Goal: Task Accomplishment & Management: Complete application form

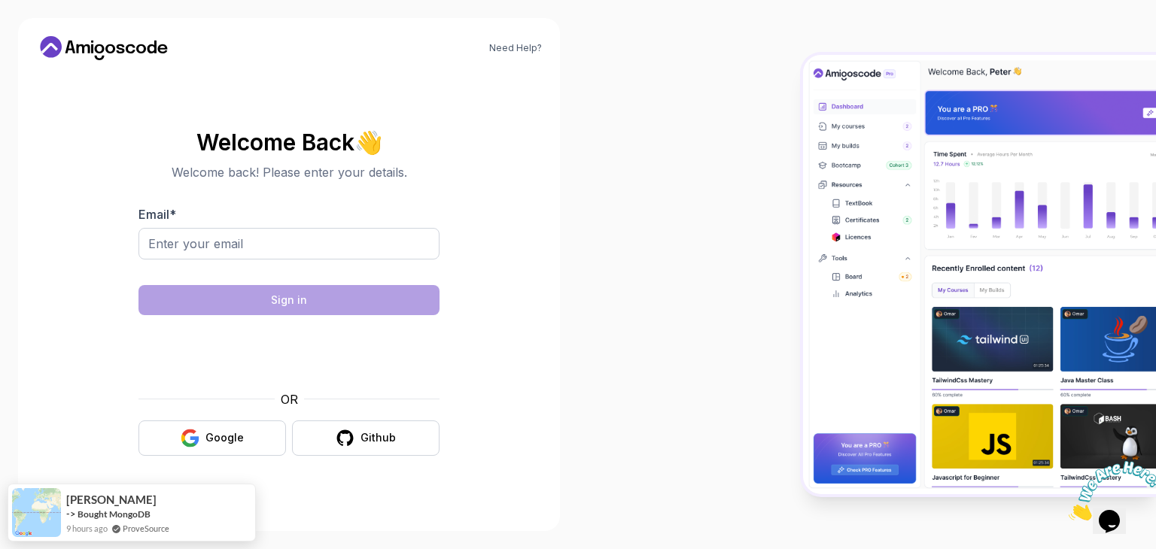
type input "naveenkumar8500060@gmail.com"
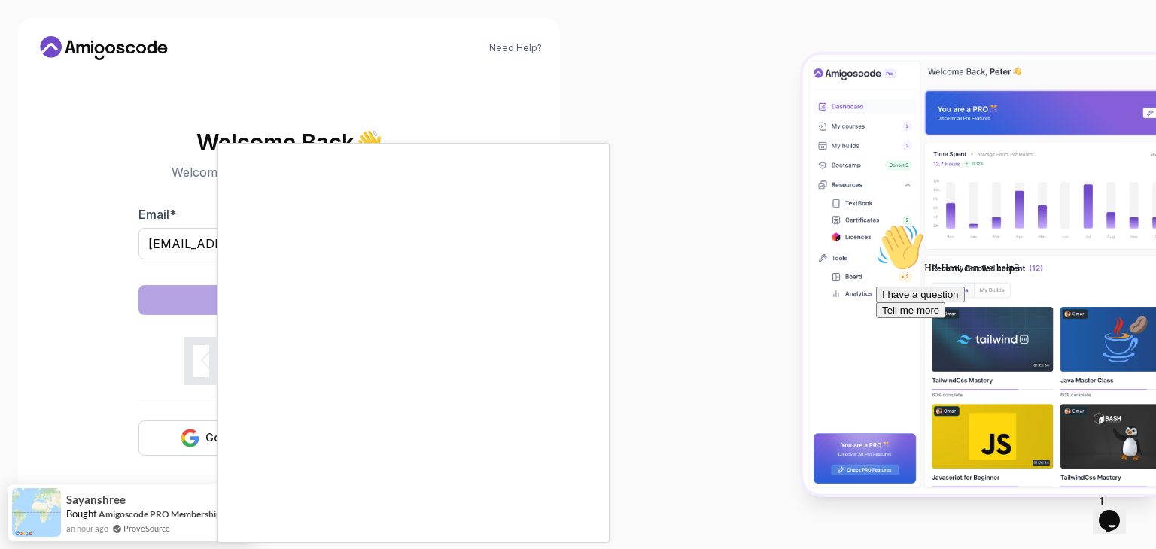
click at [802, 145] on body "Need Help? Welcome Back 👋 Welcome back! Please enter your details. Email * nave…" at bounding box center [578, 274] width 1156 height 549
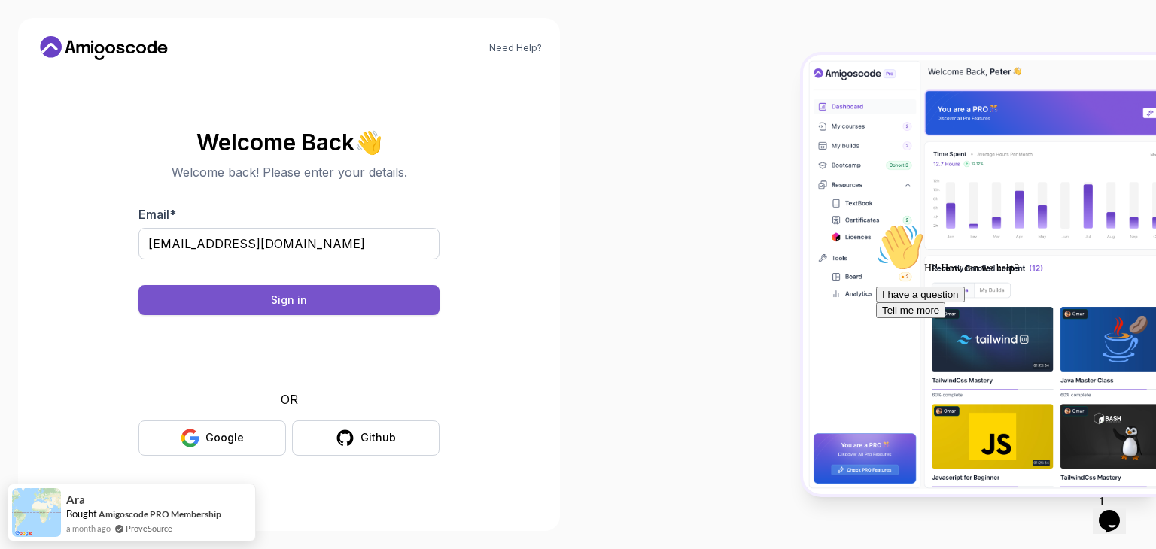
click at [342, 302] on button "Sign in" at bounding box center [288, 300] width 301 height 30
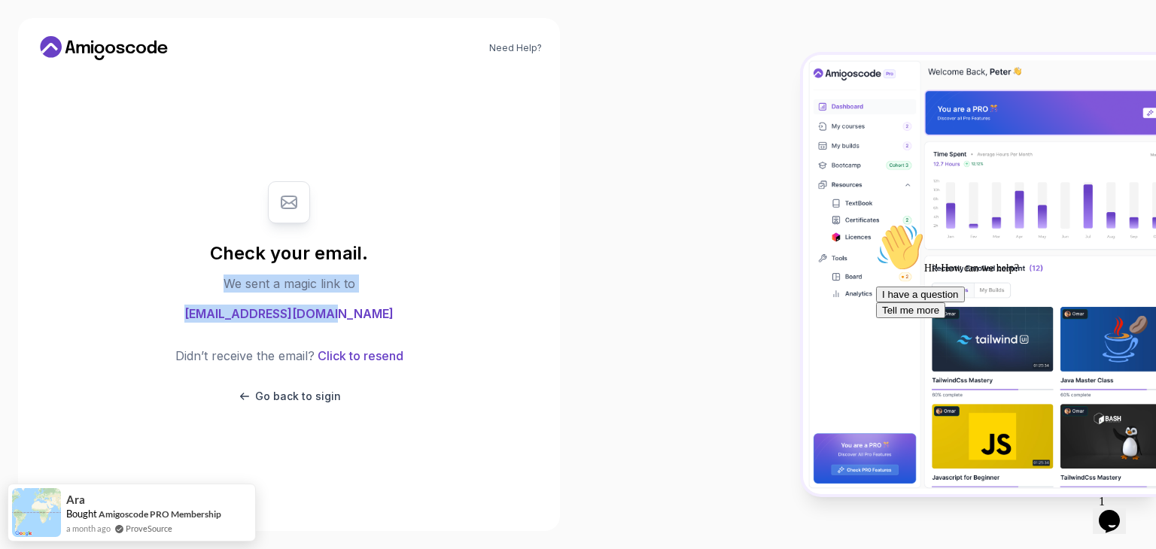
drag, startPoint x: 217, startPoint y: 284, endPoint x: 345, endPoint y: 303, distance: 130.2
click at [345, 303] on div "Check your email. We sent a magic link to naveenkumar8500060@gmail.com Didn’t r…" at bounding box center [288, 292] width 301 height 253
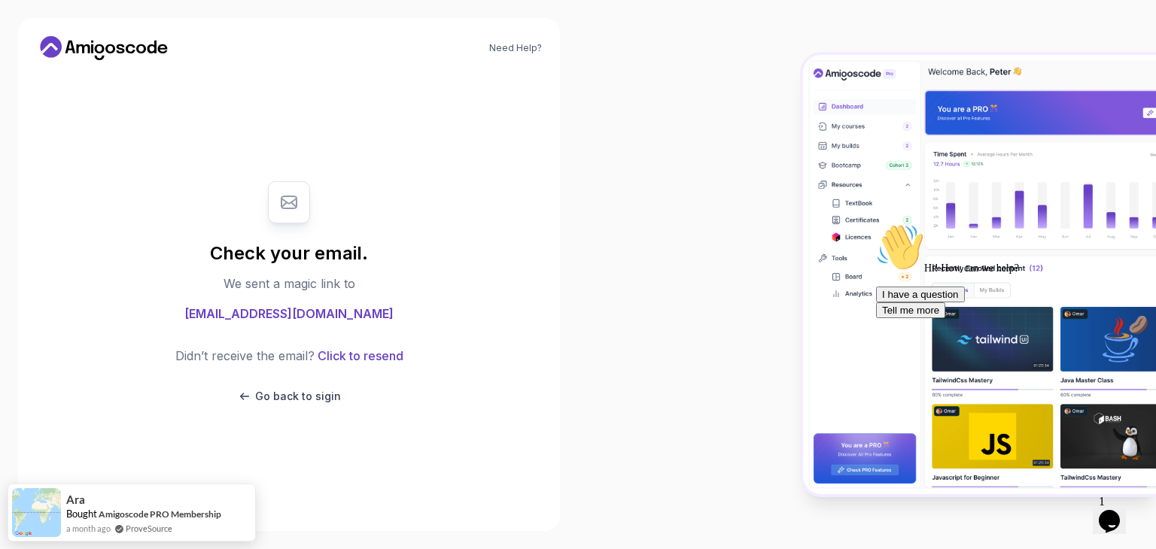
click at [327, 160] on div "Check your email. We sent a magic link to naveenkumar8500060@gmail.com Didn’t r…" at bounding box center [289, 292] width 506 height 441
drag, startPoint x: 191, startPoint y: 309, endPoint x: 379, endPoint y: 324, distance: 188.0
click at [379, 324] on div "Check your email. We sent a magic link to naveenkumar8500060@gmail.com Didn’t r…" at bounding box center [288, 292] width 301 height 253
click at [344, 353] on button "Click to resend" at bounding box center [359, 356] width 89 height 18
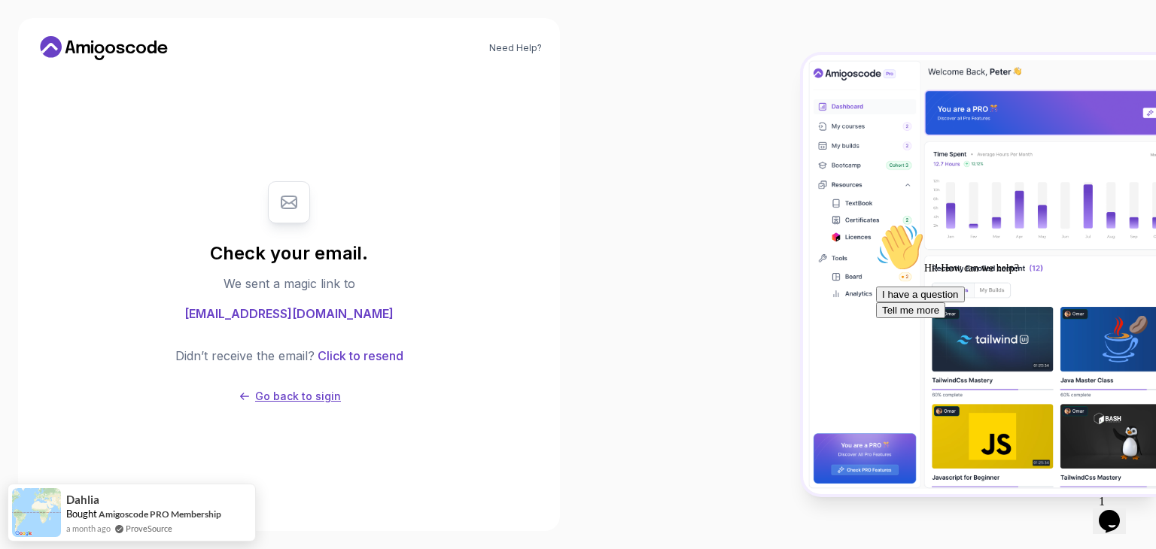
click at [262, 399] on p "Go back to sigin" at bounding box center [298, 396] width 86 height 15
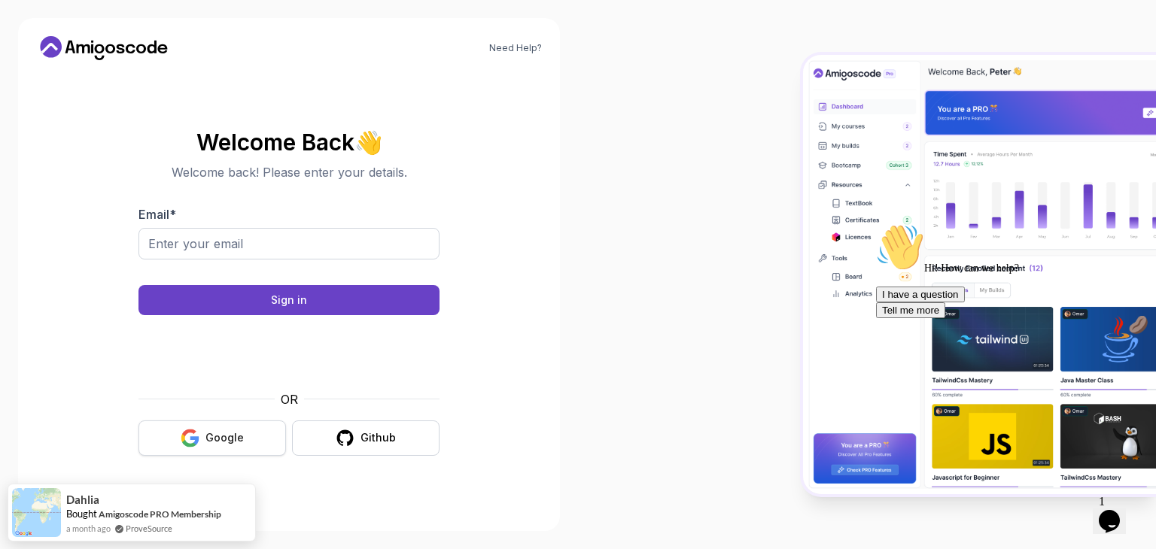
click at [208, 437] on div "Google" at bounding box center [224, 438] width 38 height 15
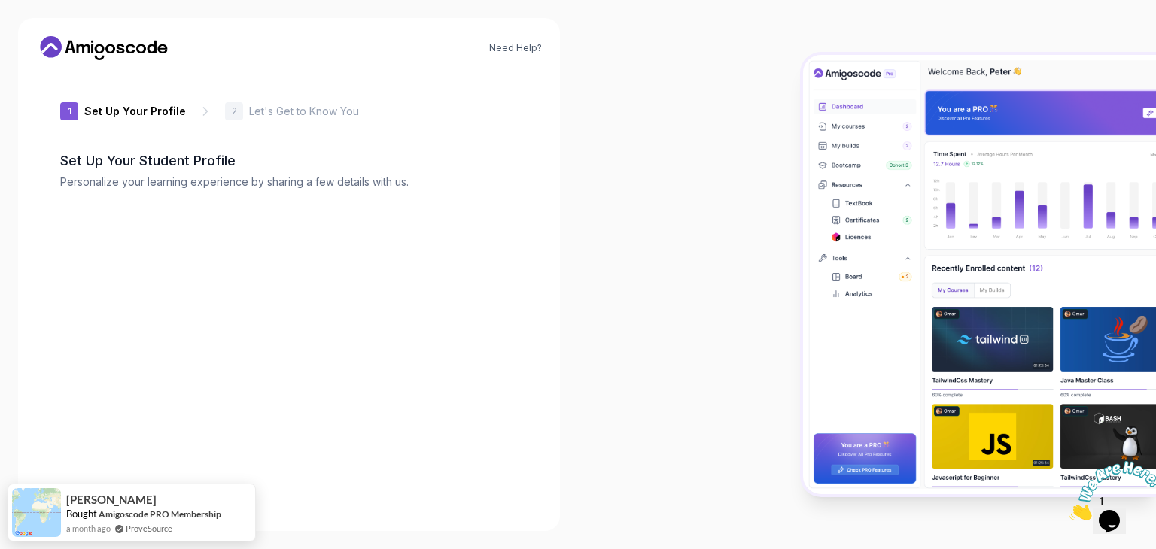
type input "zanygecko58393"
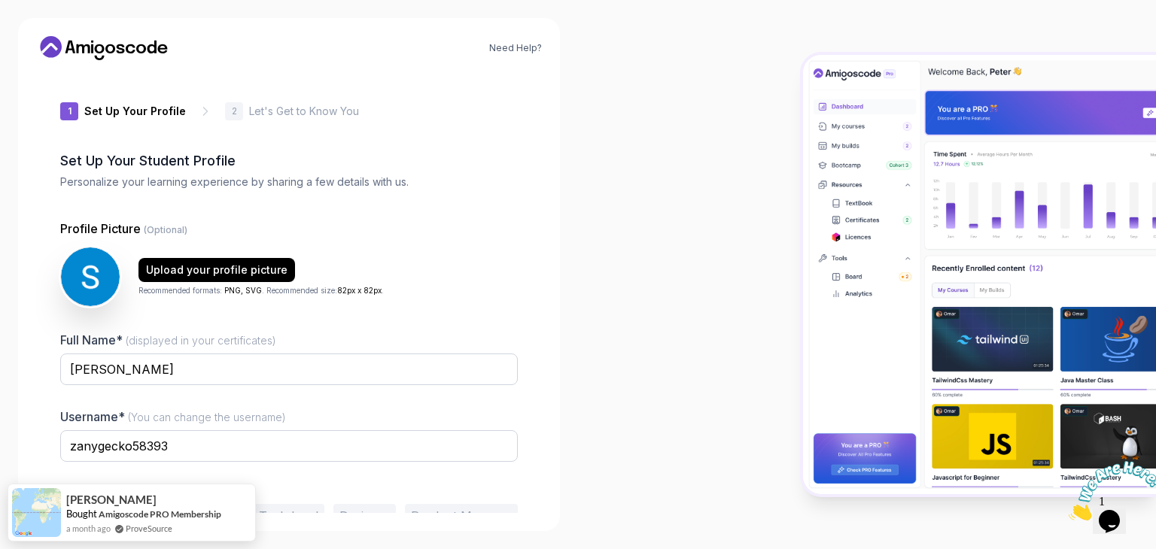
click at [659, 163] on div at bounding box center [867, 274] width 578 height 549
click at [616, 247] on div at bounding box center [867, 274] width 578 height 549
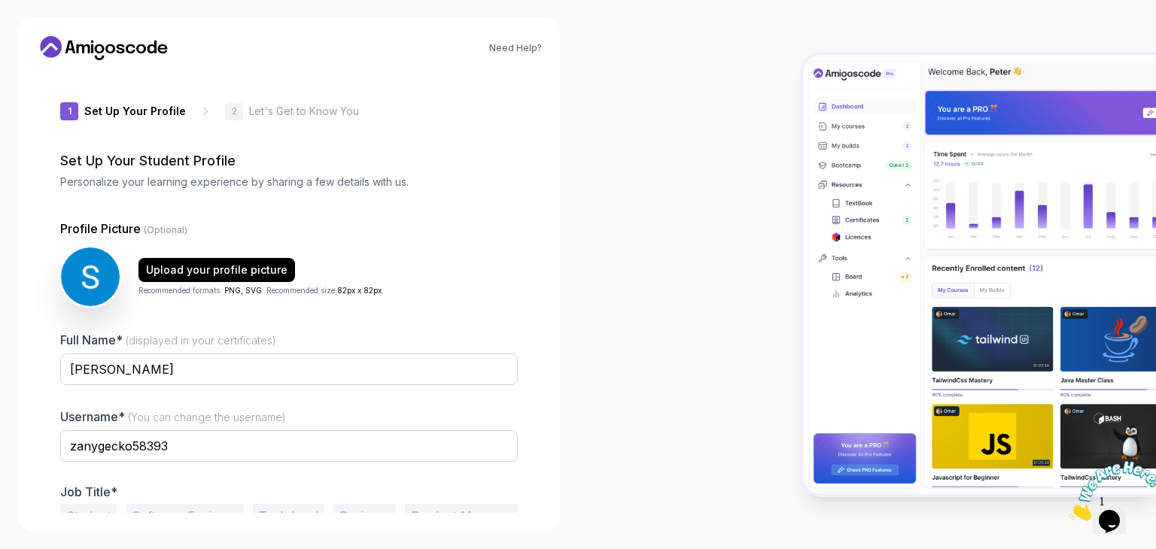
click at [569, 298] on div "Need Help? 1 Set Up Your Profile 1 Set Up Your Profile 2 Let's Get to Know You …" at bounding box center [289, 274] width 578 height 549
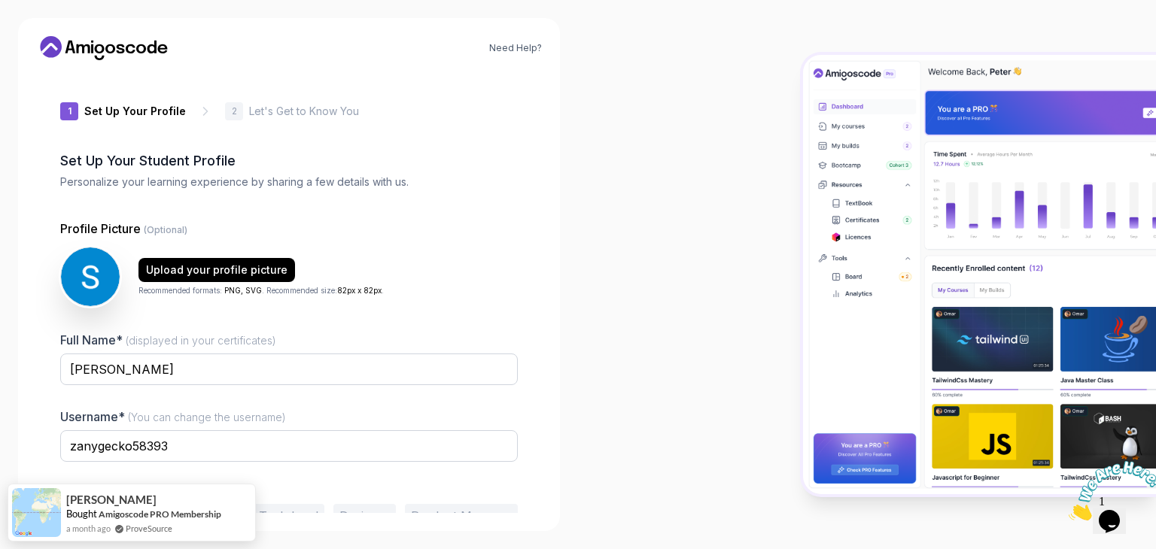
click at [797, 445] on div at bounding box center [867, 274] width 578 height 549
click at [519, 373] on div "1 Set Up Your Profile 1 Set Up Your Profile 2 Let's Get to Know You Set Up Your…" at bounding box center [289, 292] width 506 height 441
click at [186, 446] on input "zanygecko58393" at bounding box center [289, 447] width 458 height 32
click at [266, 470] on div at bounding box center [289, 472] width 458 height 14
